Goal: Task Accomplishment & Management: Use online tool/utility

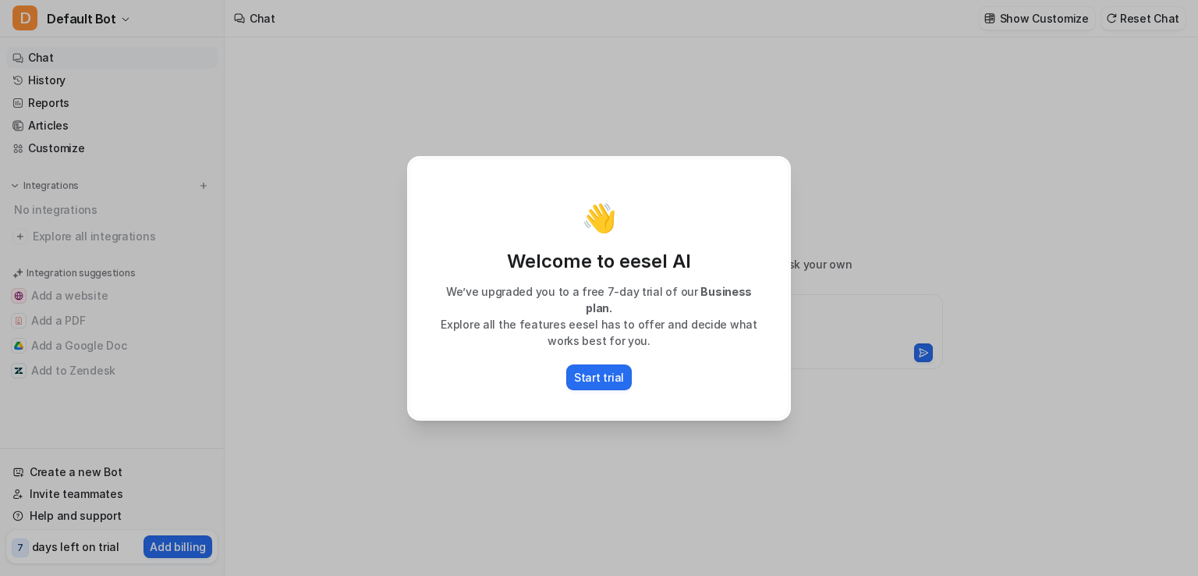
type textarea "**********"
click at [600, 369] on p "Start trial" at bounding box center [599, 377] width 50 height 16
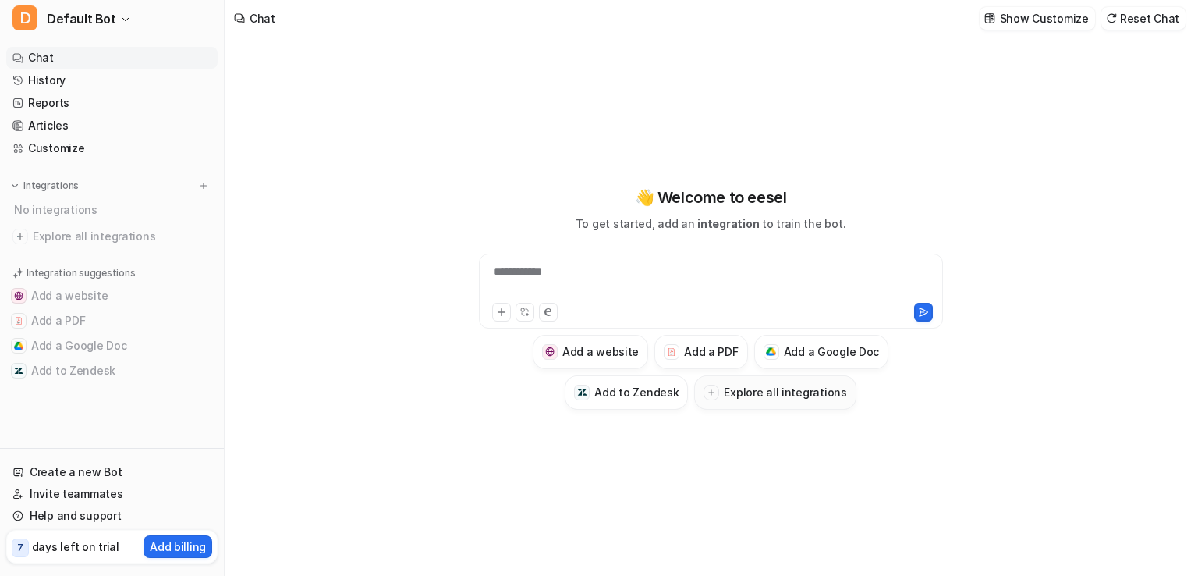
click at [758, 400] on button "Explore all integrations" at bounding box center [775, 392] width 162 height 34
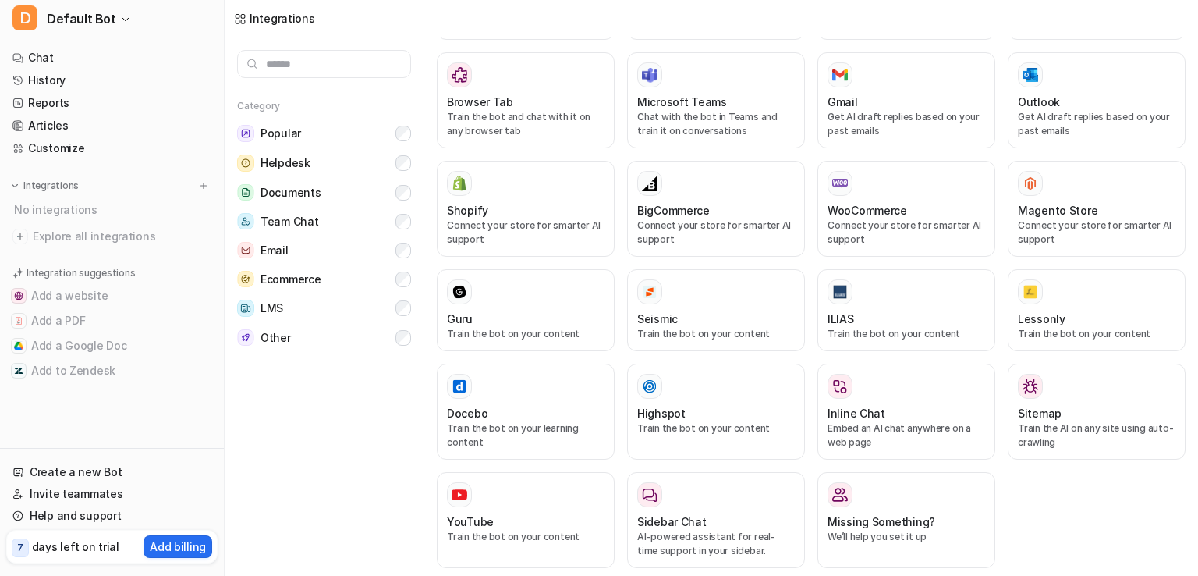
scroll to position [481, 0]
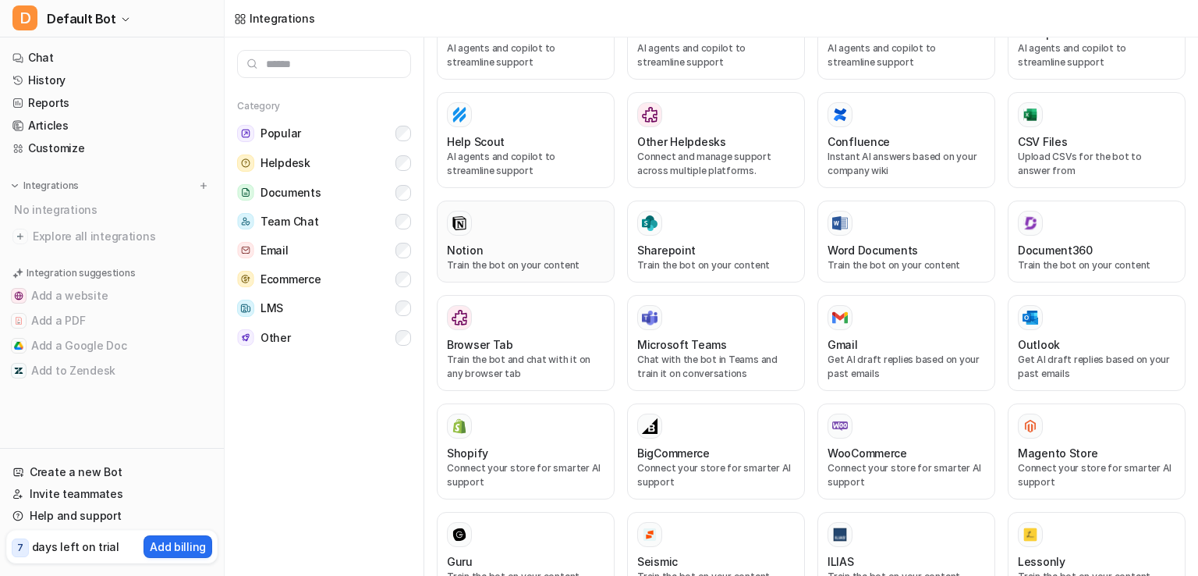
click at [548, 225] on div "Notion Train the bot on your content" at bounding box center [526, 242] width 158 height 62
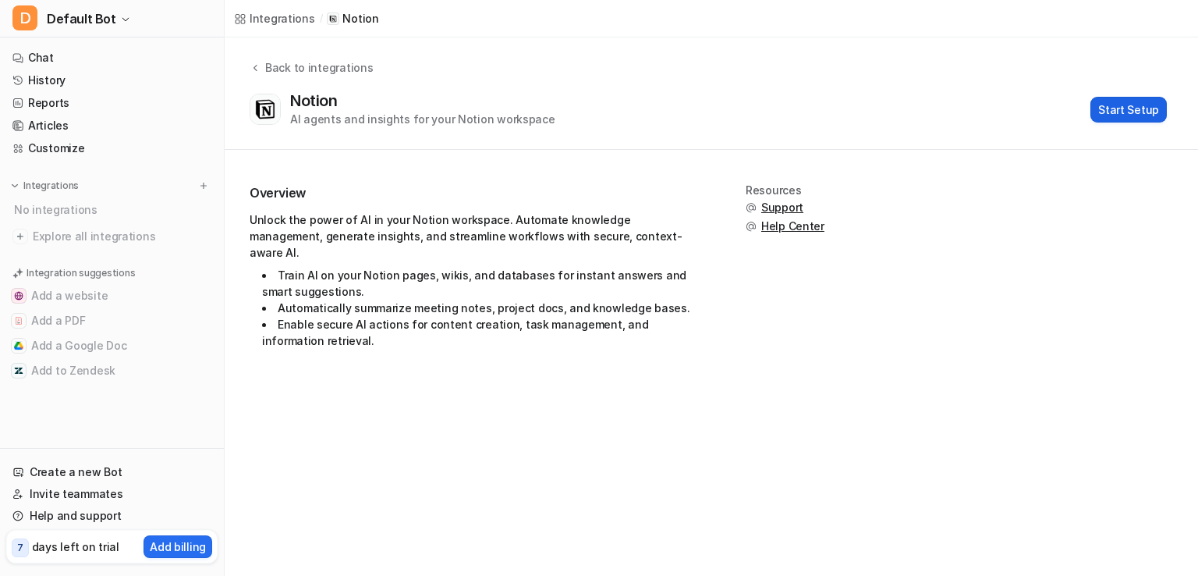
click at [1131, 105] on button "Start Setup" at bounding box center [1129, 110] width 76 height 26
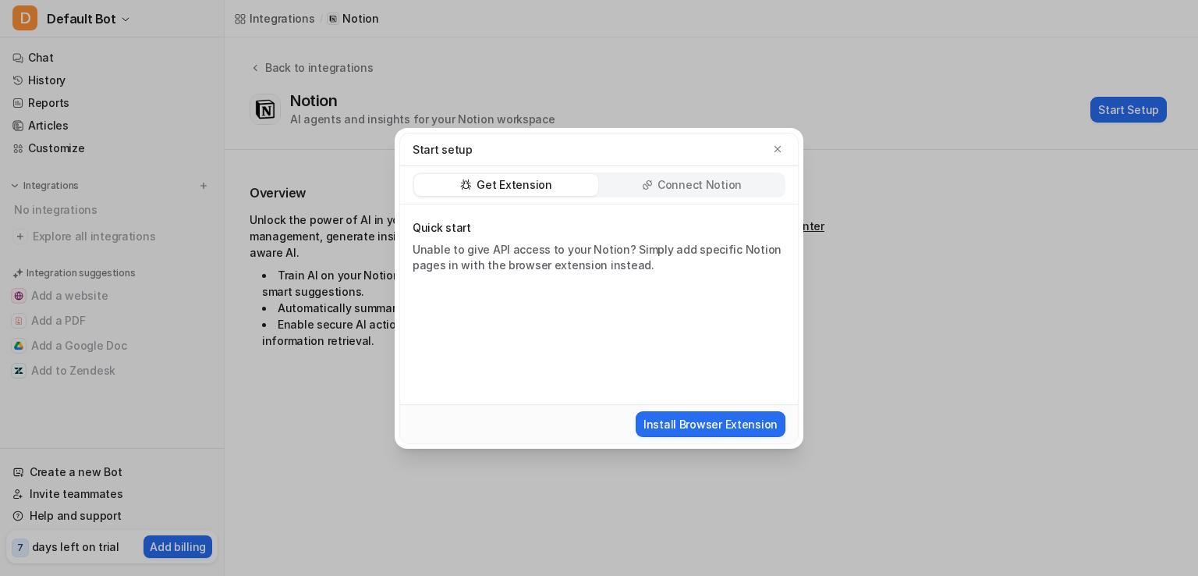
click at [681, 185] on p "Connect Notion" at bounding box center [700, 185] width 84 height 16
